Goal: Task Accomplishment & Management: Manage account settings

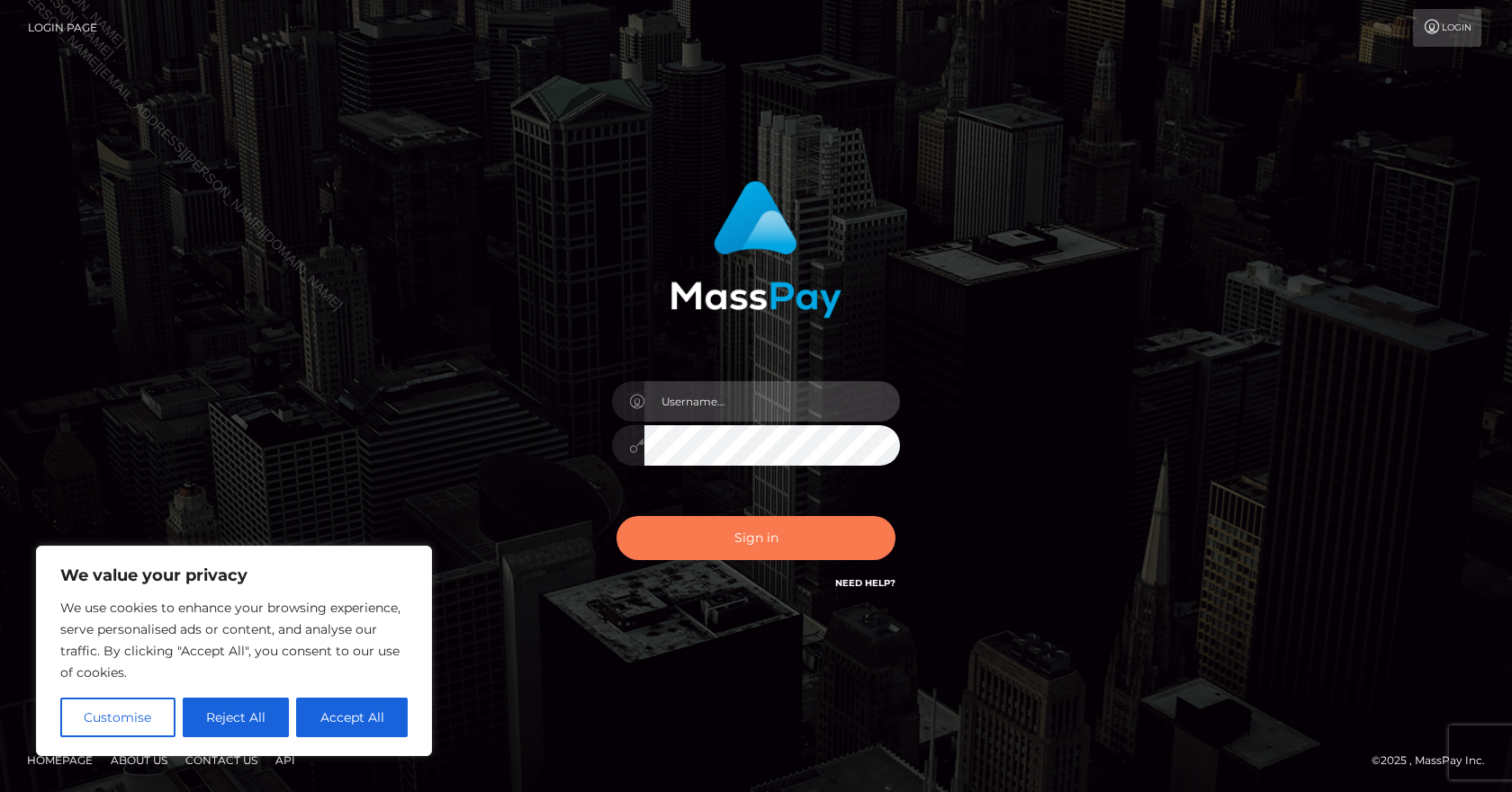
type input "[PERSON_NAME].B2Spin"
click at [751, 551] on button "Sign in" at bounding box center [756, 539] width 279 height 44
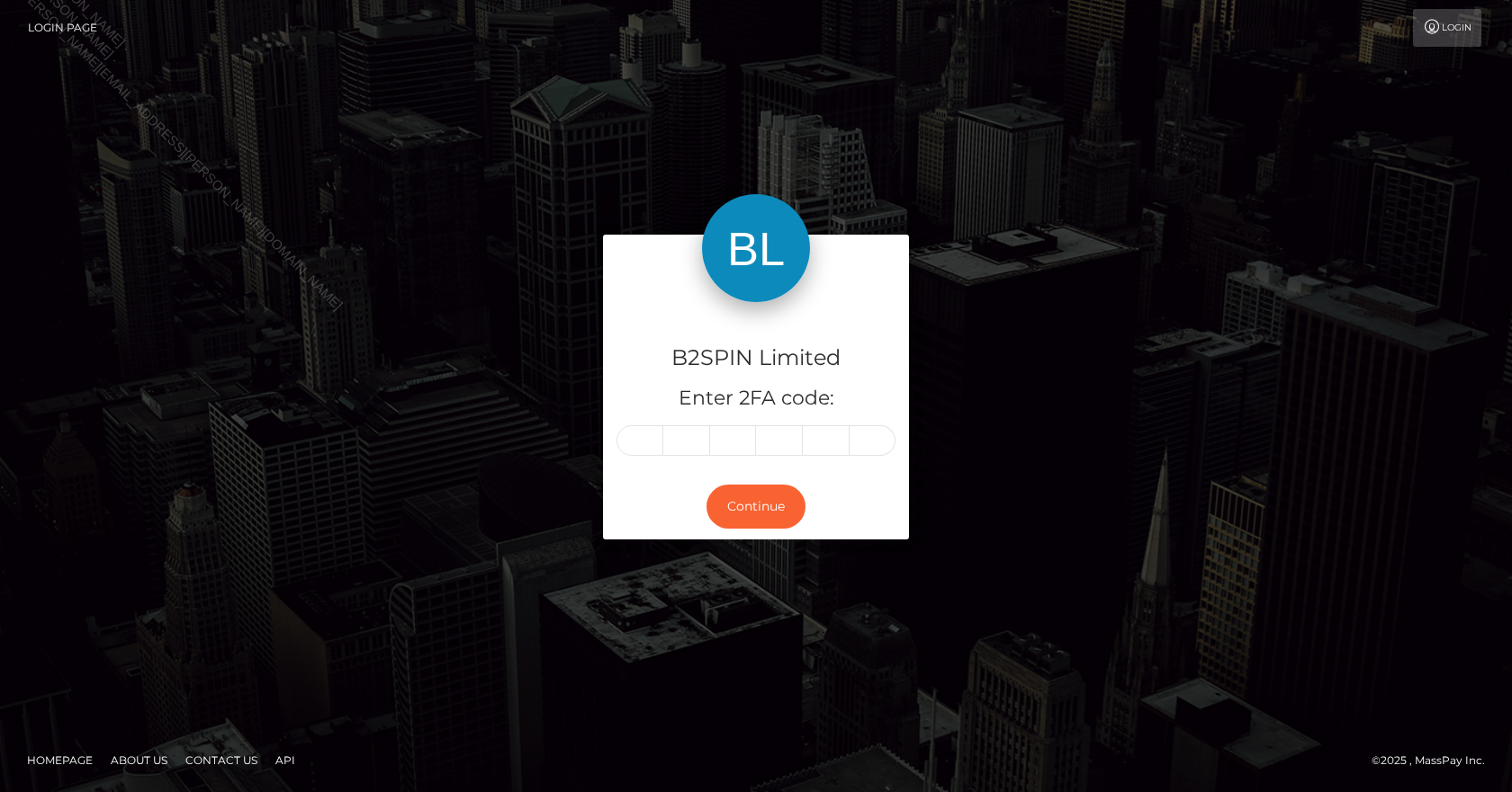
click at [642, 445] on input "text" at bounding box center [639, 441] width 47 height 31
type input "8"
type input "1"
type input "3"
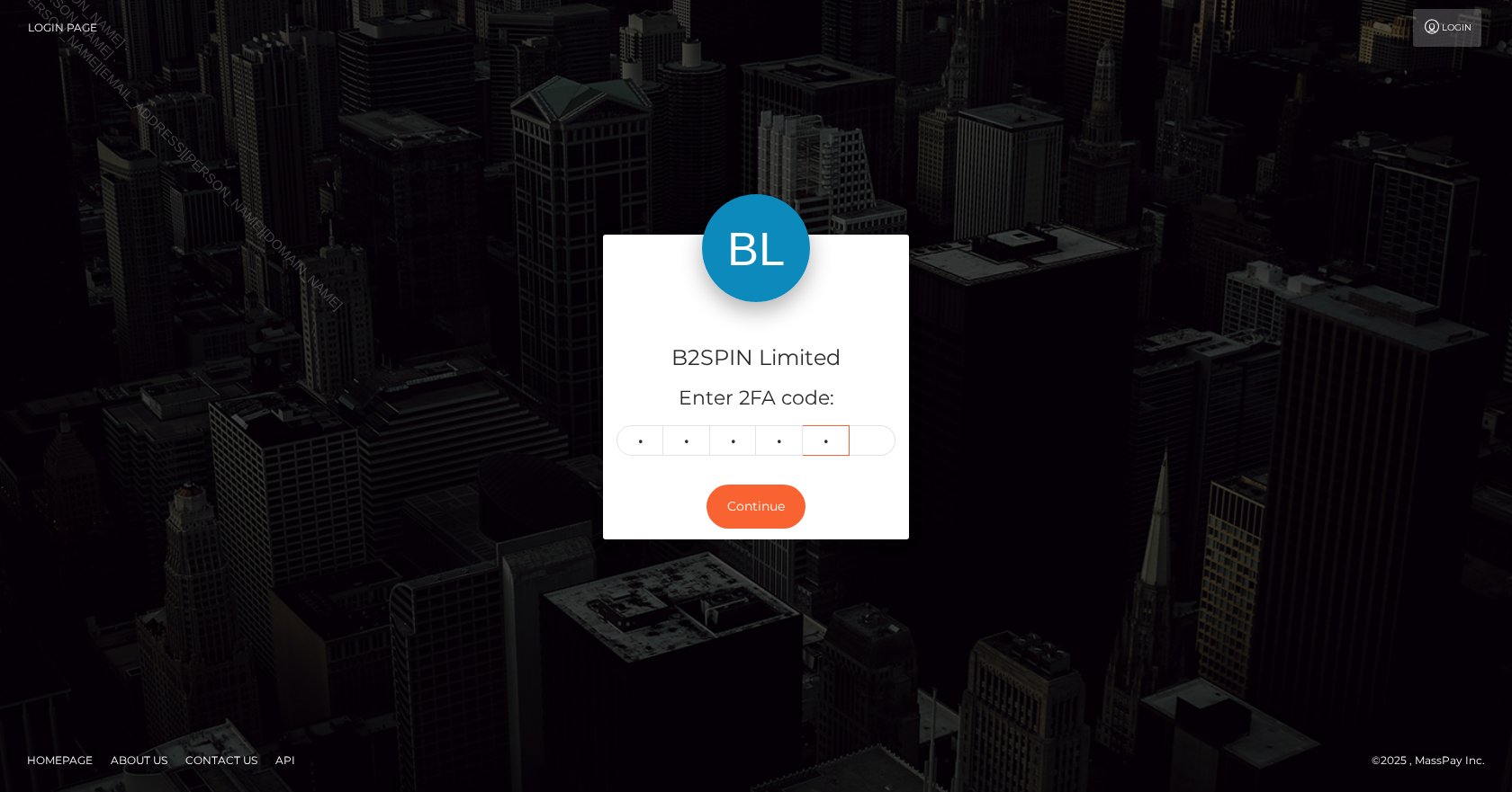
type input "3"
type input "7"
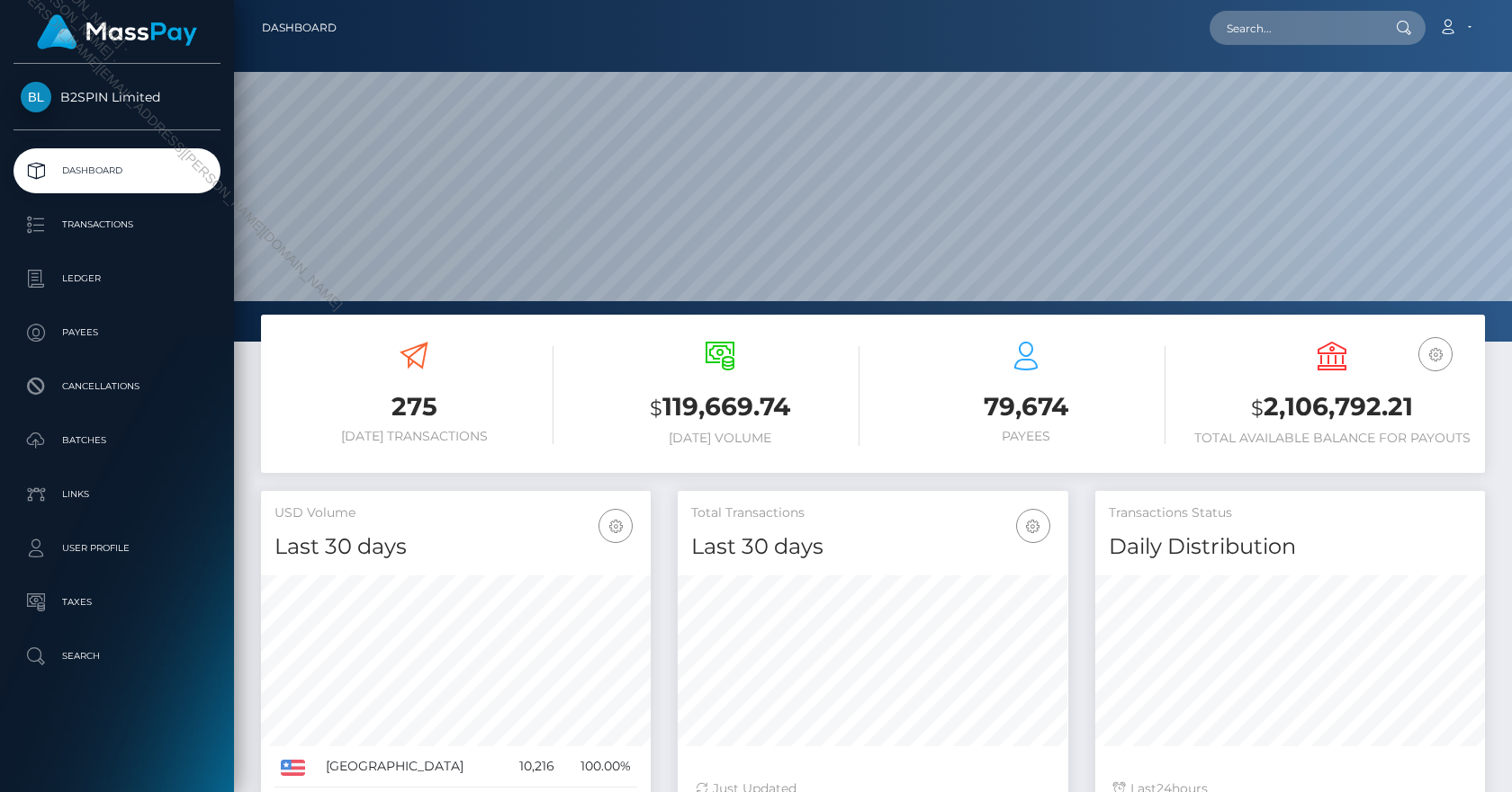
scroll to position [319, 390]
drag, startPoint x: 1427, startPoint y: 409, endPoint x: 1256, endPoint y: 392, distance: 171.8
click at [1256, 392] on h3 "$ 2,106,792.21" at bounding box center [1332, 407] width 279 height 37
copy h3 "$ 2,106,792.21"
